Goal: Book appointment/travel/reservation

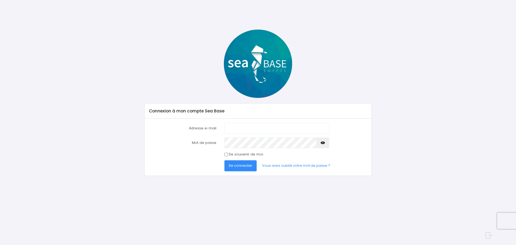
type input "alix.mass@live.fr"
drag, startPoint x: 128, startPoint y: 53, endPoint x: 142, endPoint y: 58, distance: 14.5
click at [129, 53] on div "Connexion à mon compte Sea Base Adresse e-mail alix.mass@live.fr Mot de passe S…" at bounding box center [258, 103] width 353 height 146
click at [237, 163] on span "Se connecter" at bounding box center [241, 165] width 24 height 5
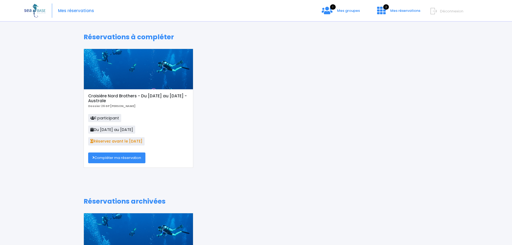
click at [121, 156] on link "Compléter ma réservation" at bounding box center [116, 157] width 57 height 11
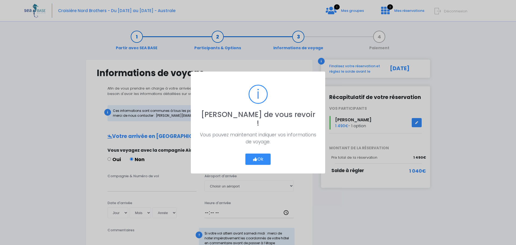
click at [255, 159] on icon "button" at bounding box center [255, 159] width 5 height 0
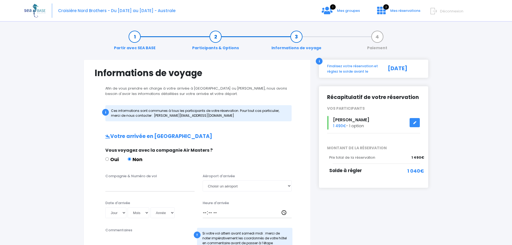
click at [416, 123] on icon at bounding box center [415, 123] width 4 height 0
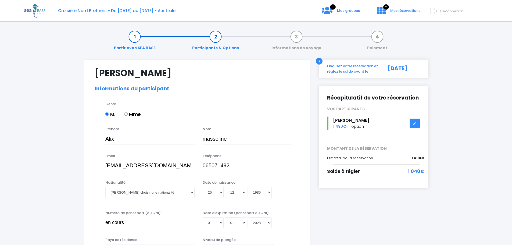
select select "N3"
click at [219, 39] on link "Participants & Options" at bounding box center [216, 42] width 52 height 17
select select "N3"
click at [133, 35] on link "Partir avec SEA BASE" at bounding box center [134, 42] width 47 height 17
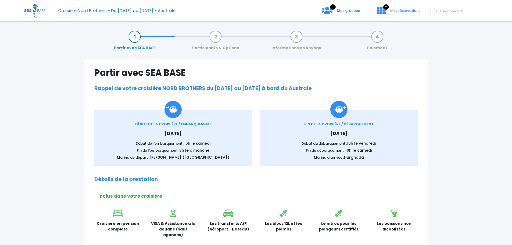
click at [217, 37] on link "Participants & Options" at bounding box center [216, 42] width 52 height 17
click at [215, 35] on link "Participants & Options" at bounding box center [216, 42] width 52 height 17
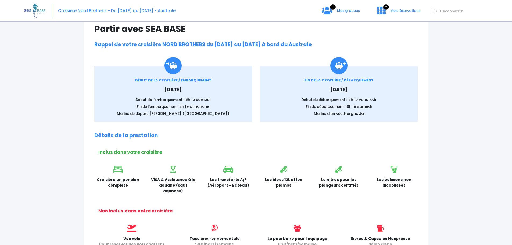
scroll to position [241, 0]
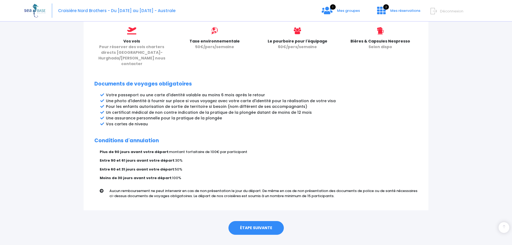
click at [257, 221] on link "ÉTAPE SUIVANTE" at bounding box center [256, 228] width 55 height 14
click at [254, 221] on link "ÉTAPE SUIVANTE" at bounding box center [256, 228] width 55 height 14
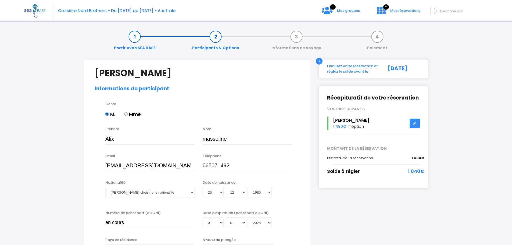
select select "N3"
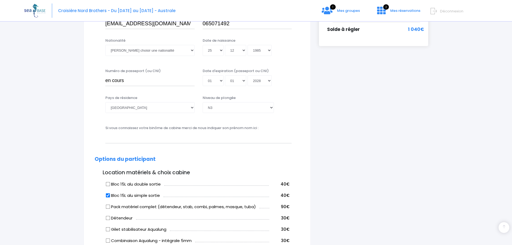
scroll to position [144, 0]
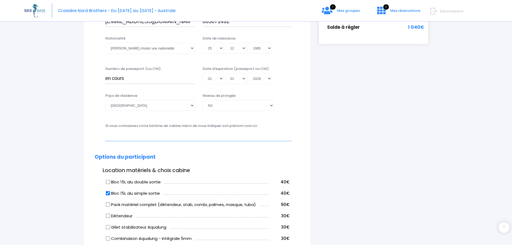
click at [169, 139] on input "text" at bounding box center [198, 135] width 186 height 11
type input "Celine"
drag, startPoint x: 156, startPoint y: 135, endPoint x: 90, endPoint y: 135, distance: 65.9
click at [90, 135] on div "Alix masseline Informations du participant Genre M. Mme Prénom Alix Nom masseli…" at bounding box center [197, 244] width 227 height 659
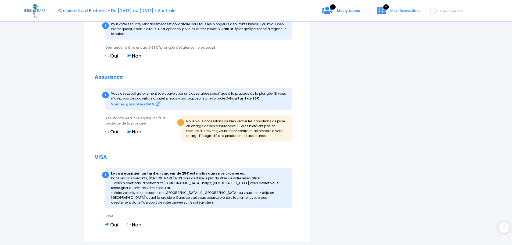
scroll to position [521, 0]
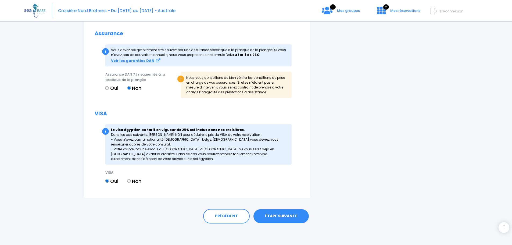
click at [272, 213] on link "ÉTAPE SUIVANTE" at bounding box center [281, 216] width 55 height 14
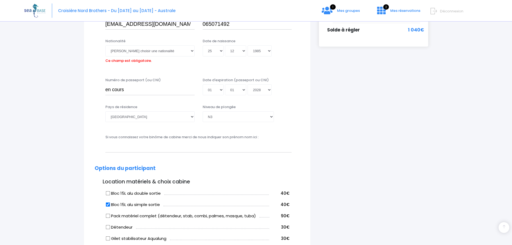
scroll to position [133, 0]
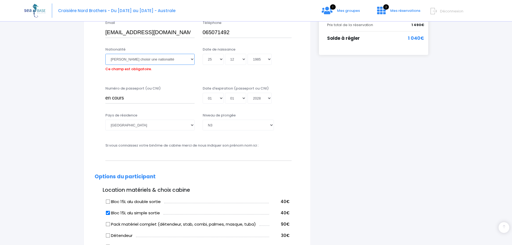
click at [146, 58] on select "Veuillez choisir une nationalité Afghane Albanaise Algerienne Allemande America…" at bounding box center [149, 59] width 89 height 11
click at [144, 61] on select "Veuillez choisir une nationalité Afghane Albanaise Algerienne Allemande America…" at bounding box center [149, 59] width 89 height 11
select select "Française"
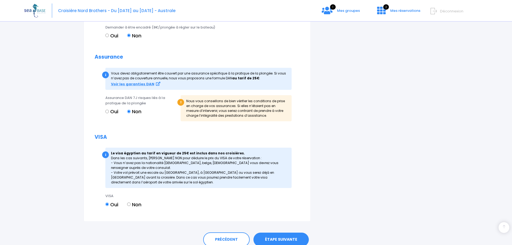
scroll to position [521, 0]
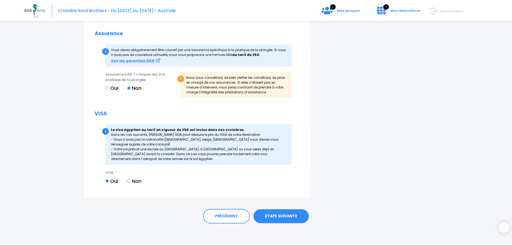
click at [278, 217] on link "ÉTAPE SUIVANTE" at bounding box center [281, 216] width 55 height 14
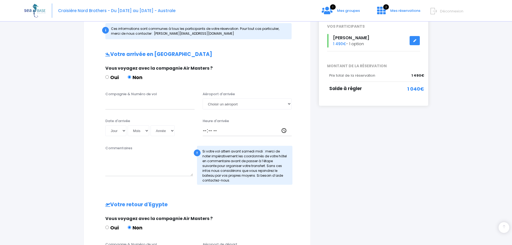
scroll to position [81, 0]
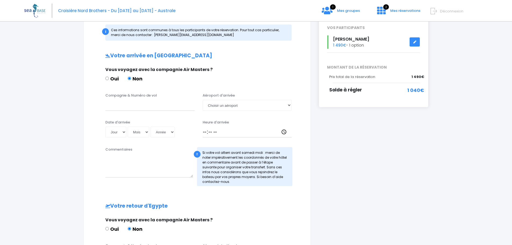
click at [111, 79] on label "Oui" at bounding box center [111, 78] width 13 height 7
click at [109, 79] on input "Oui" at bounding box center [106, 78] width 3 height 3
radio input "true"
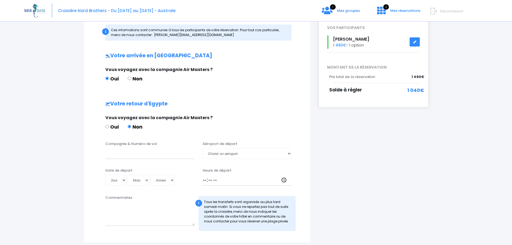
click at [113, 124] on label "Oui" at bounding box center [111, 126] width 13 height 7
click at [109, 125] on input "Oui" at bounding box center [106, 126] width 3 height 3
radio input "true"
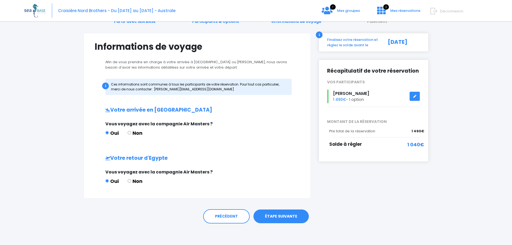
click at [135, 132] on label "Non" at bounding box center [135, 132] width 15 height 7
click at [131, 132] on input "Non" at bounding box center [129, 132] width 3 height 3
radio input "true"
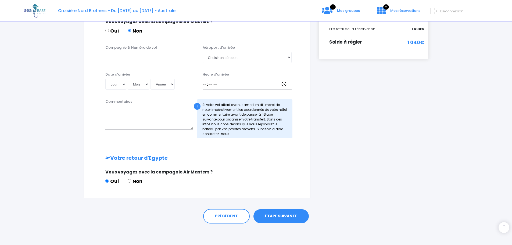
click at [134, 181] on label "Non" at bounding box center [135, 180] width 15 height 7
click at [131, 181] on input "Non" at bounding box center [129, 180] width 3 height 3
radio input "true"
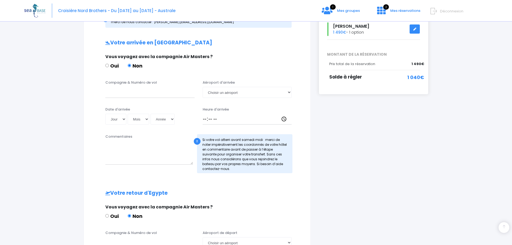
scroll to position [93, 0]
click at [227, 95] on select "Choisir un aéroport Hurghada Marsa Alam" at bounding box center [247, 92] width 89 height 11
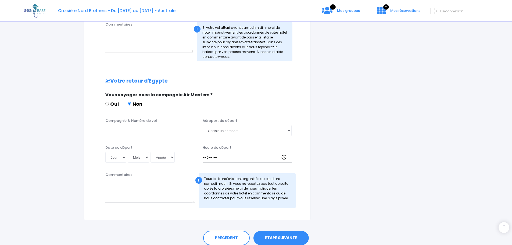
scroll to position [227, 0]
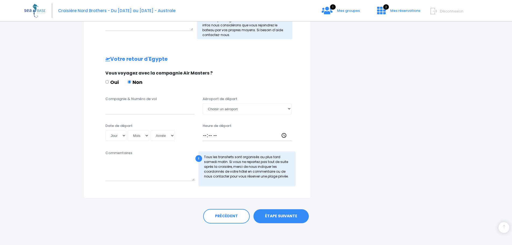
click at [276, 213] on link "ÉTAPE SUIVANTE" at bounding box center [281, 216] width 55 height 14
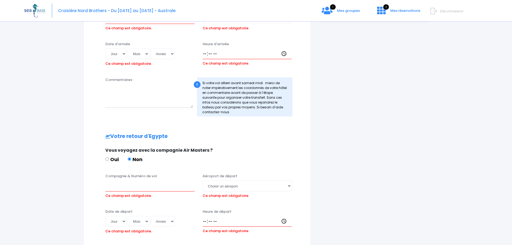
scroll to position [0, 0]
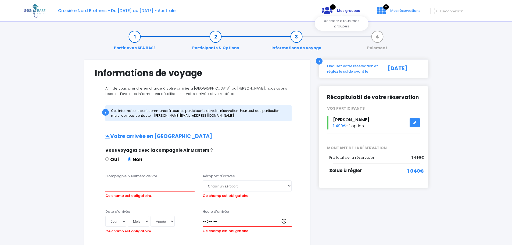
click at [340, 11] on span "Mes groupes" at bounding box center [348, 10] width 23 height 5
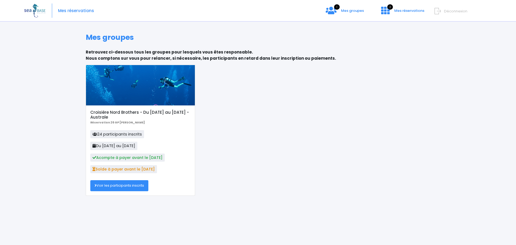
click at [128, 183] on link "Voir les participants inscrits" at bounding box center [119, 185] width 58 height 11
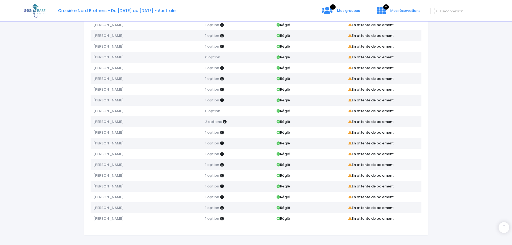
scroll to position [117, 0]
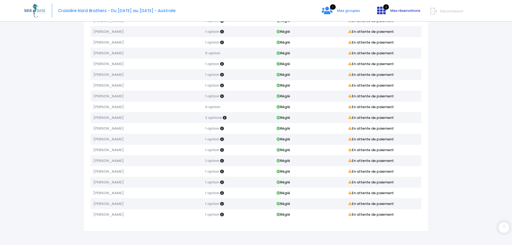
drag, startPoint x: 7, startPoint y: 0, endPoint x: 398, endPoint y: 12, distance: 391.7
click at [398, 12] on span "Mes réservations" at bounding box center [405, 10] width 30 height 5
